Goal: Navigation & Orientation: Find specific page/section

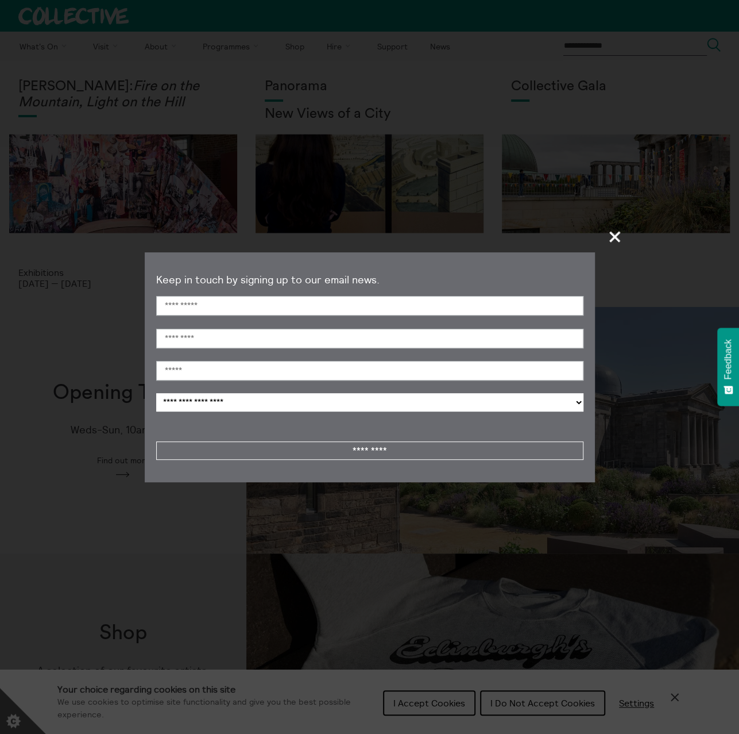
click at [616, 233] on span "+" at bounding box center [616, 236] width 34 height 34
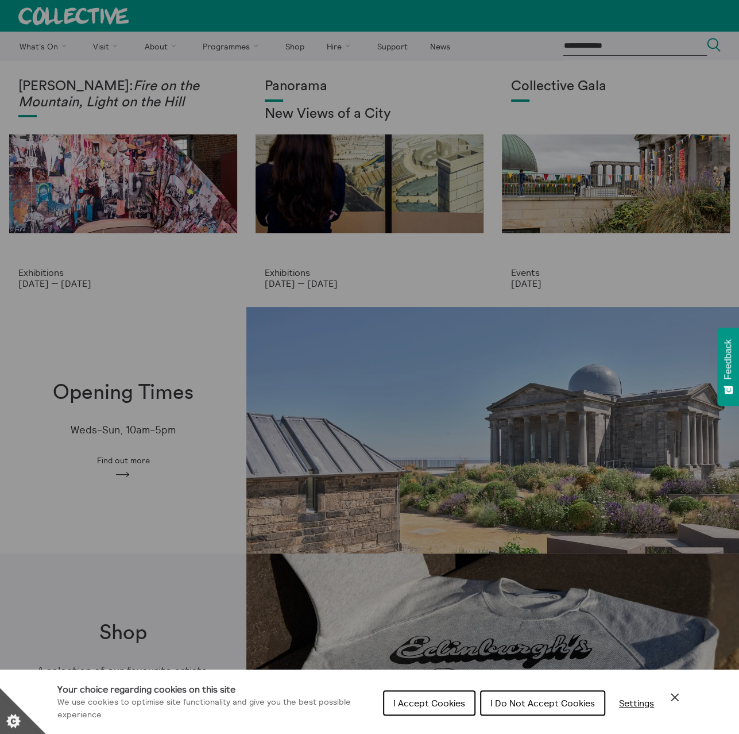
click at [515, 702] on span "I Do Not Accept Cookies" at bounding box center [543, 702] width 105 height 11
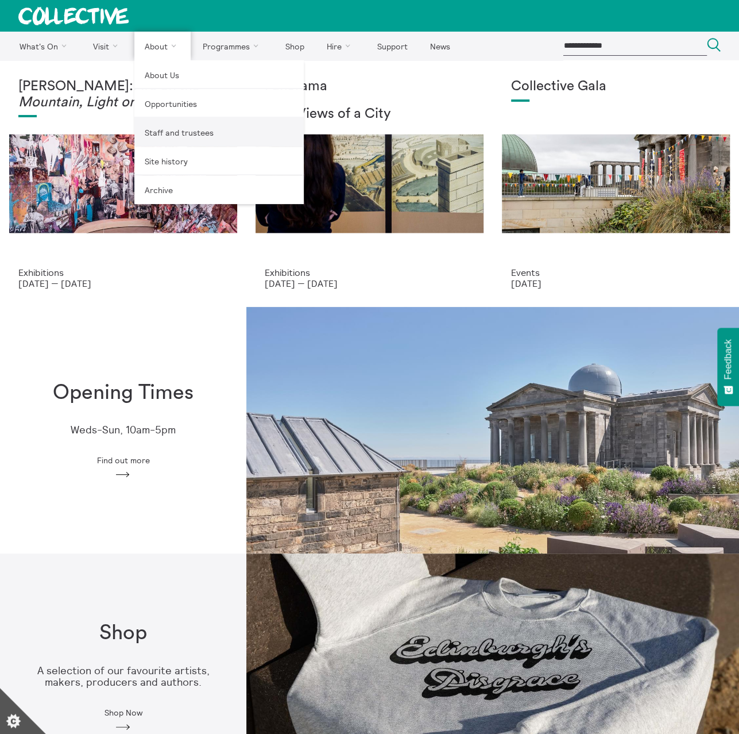
click at [169, 135] on link "Staff and trustees" at bounding box center [219, 132] width 170 height 29
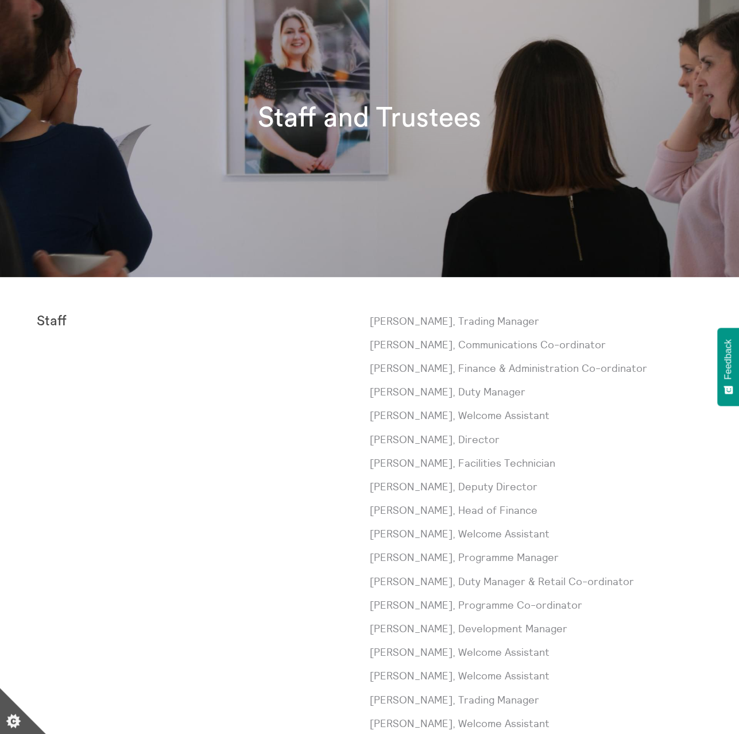
scroll to position [230, 0]
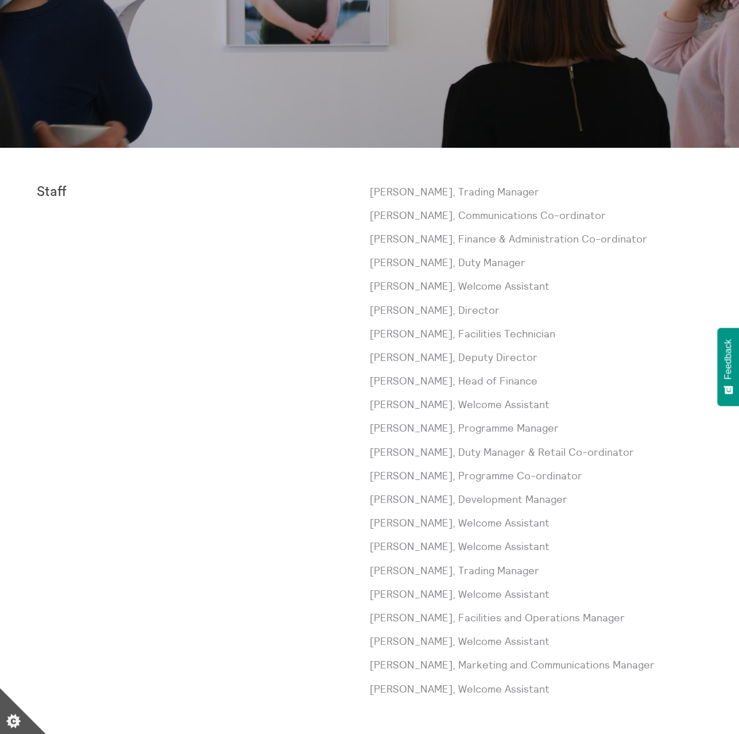
click at [426, 310] on p "Sorcha Carey, Director" at bounding box center [536, 310] width 333 height 14
drag, startPoint x: 435, startPoint y: 309, endPoint x: 372, endPoint y: 310, distance: 62.6
click at [372, 310] on p "Sorcha Carey, Director" at bounding box center [536, 310] width 333 height 14
copy p "Sorcha Carey"
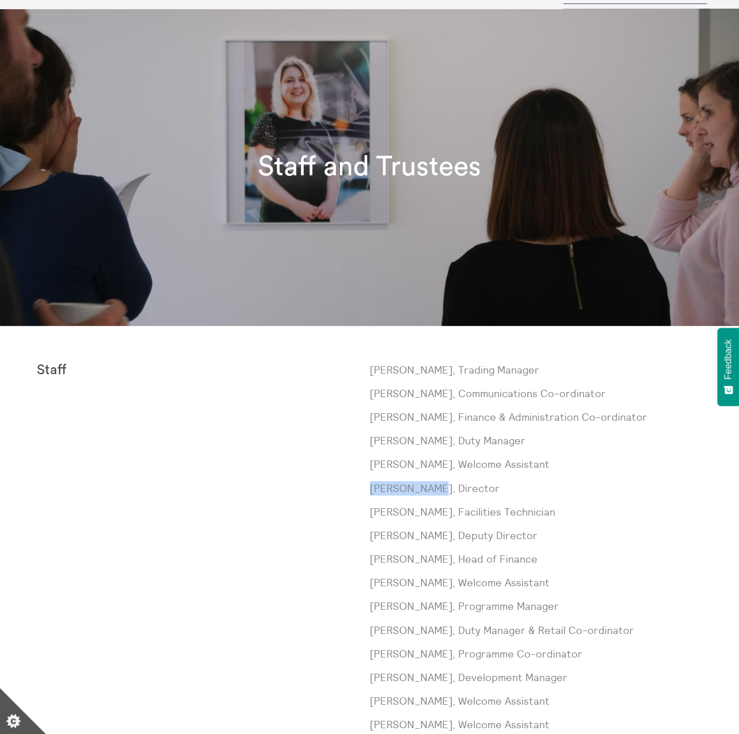
scroll to position [0, 0]
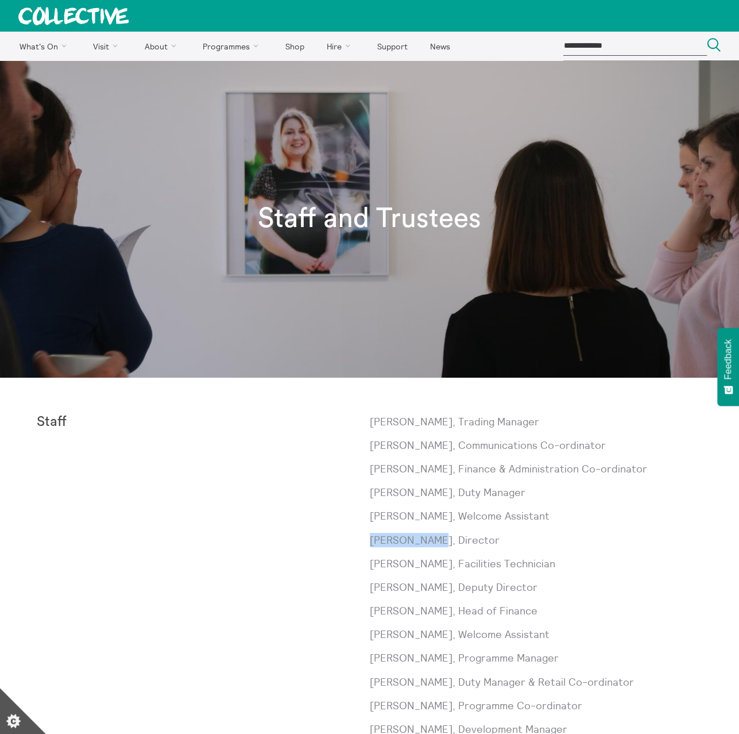
copy p "Sorcha Carey"
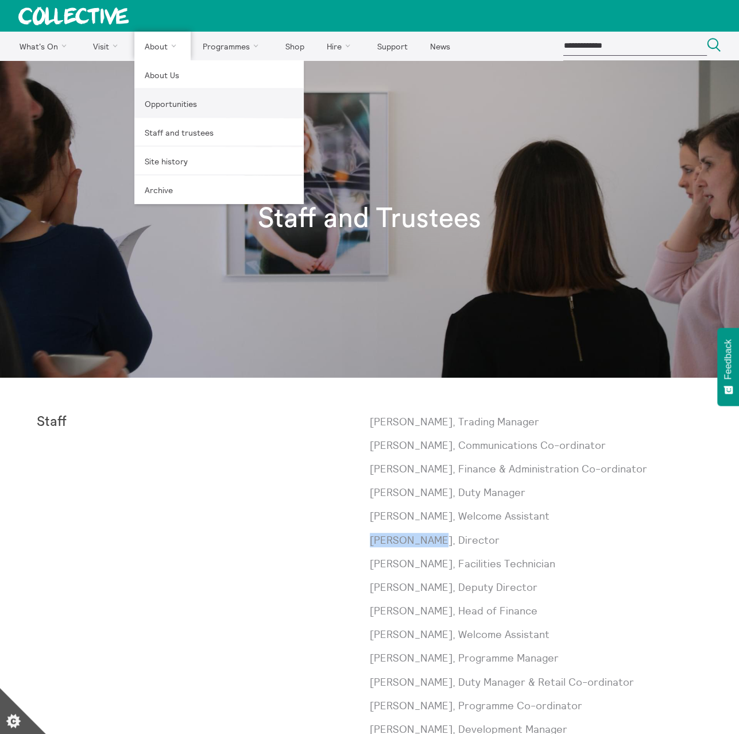
click at [184, 103] on link "Opportunities" at bounding box center [219, 103] width 170 height 29
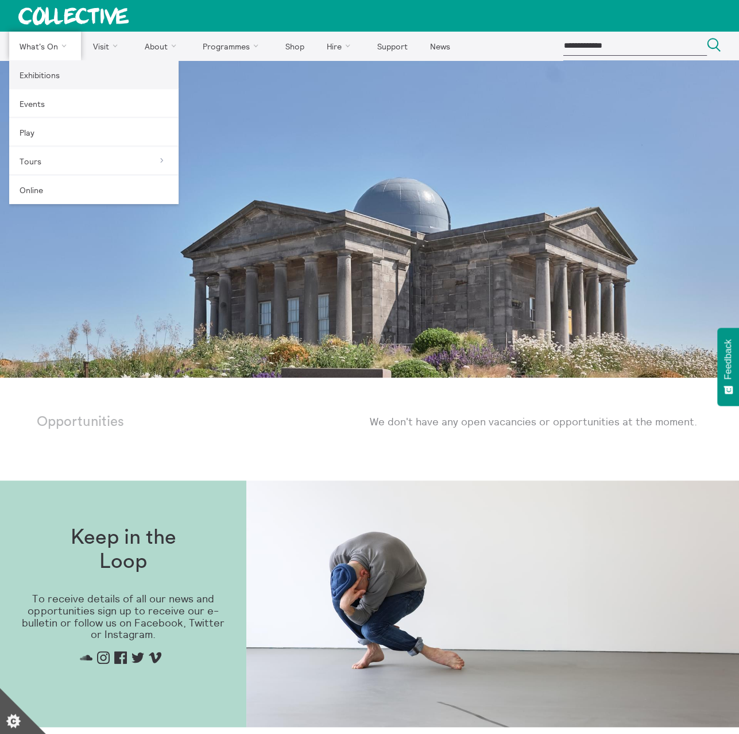
click at [48, 76] on link "Exhibitions" at bounding box center [94, 74] width 170 height 29
